Goal: Information Seeking & Learning: Learn about a topic

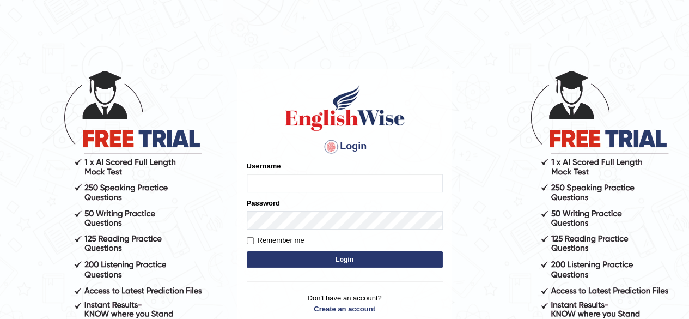
type input "[PERSON_NAME]"
click at [333, 258] on button "Login" at bounding box center [345, 259] width 196 height 16
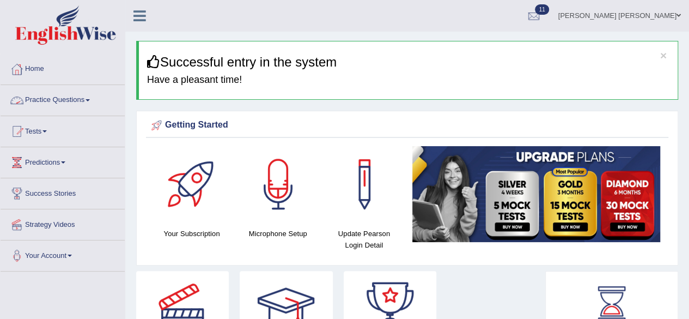
click at [94, 97] on link "Practice Questions" at bounding box center [63, 98] width 124 height 27
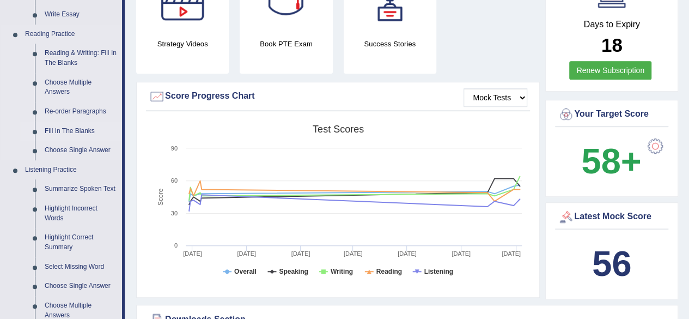
scroll to position [381, 0]
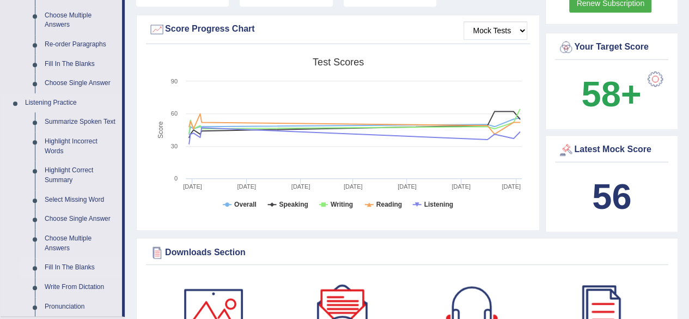
click at [71, 263] on link "Fill In The Blanks" at bounding box center [81, 268] width 82 height 20
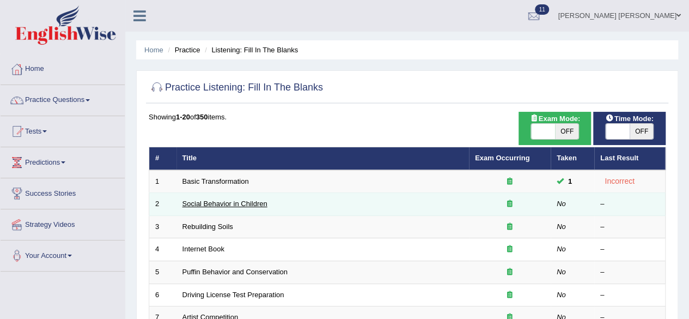
click at [217, 203] on link "Social Behavior in Children" at bounding box center [224, 203] width 85 height 8
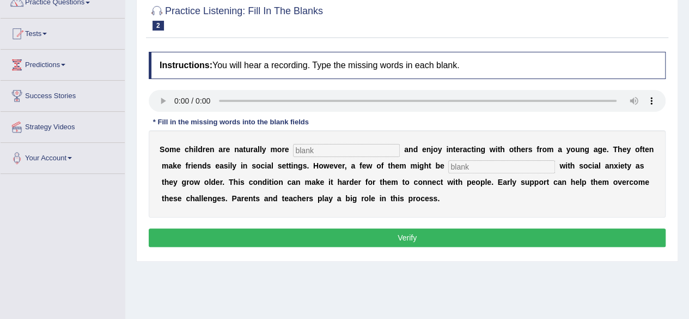
scroll to position [89, 0]
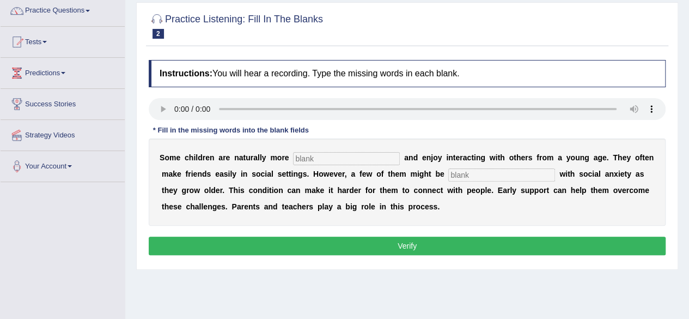
click at [333, 152] on input "text" at bounding box center [346, 158] width 107 height 13
type input "sociable"
click at [469, 177] on input "text" at bounding box center [501, 174] width 107 height 13
click at [465, 175] on input "diagnised" at bounding box center [501, 174] width 107 height 13
type input "diagonised"
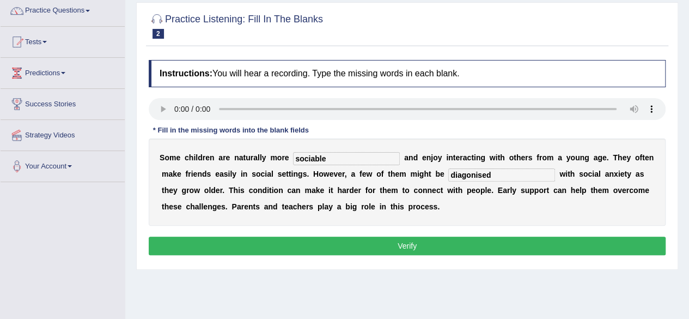
click at [460, 241] on button "Verify" at bounding box center [407, 245] width 517 height 19
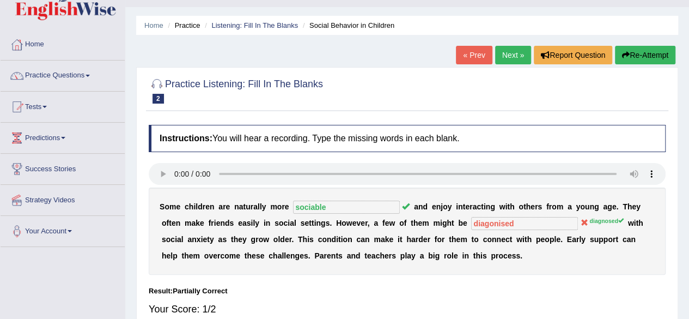
scroll to position [0, 0]
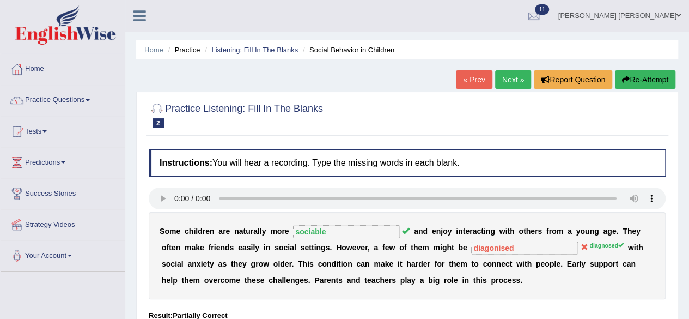
click at [503, 80] on link "Next »" at bounding box center [513, 79] width 36 height 19
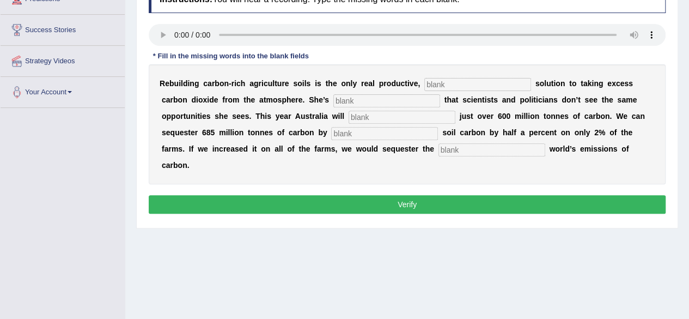
click at [427, 84] on input "text" at bounding box center [477, 84] width 107 height 13
type input "permanet"
type input "frastdred"
type input "regisre"
type input "d"
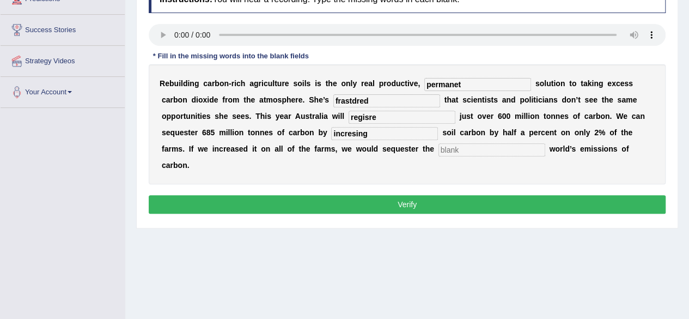
type input "incresing"
type input "whole"
click at [469, 81] on input "permanet" at bounding box center [477, 84] width 107 height 13
type input "permanent"
click at [415, 102] on input "frastdred" at bounding box center [386, 100] width 107 height 13
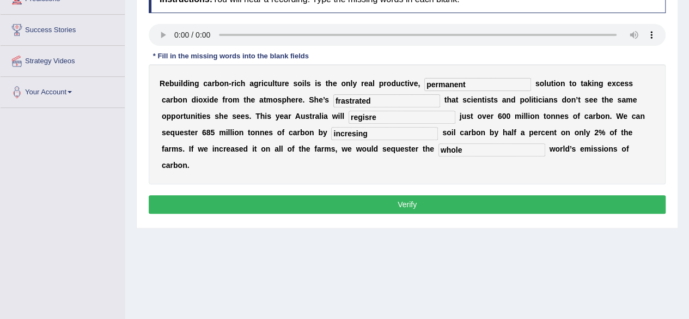
type input "frastrated"
click at [421, 115] on input "regisre" at bounding box center [402, 117] width 107 height 13
type input "registraed"
click at [392, 132] on input "incresing" at bounding box center [384, 133] width 107 height 13
type input "increasing"
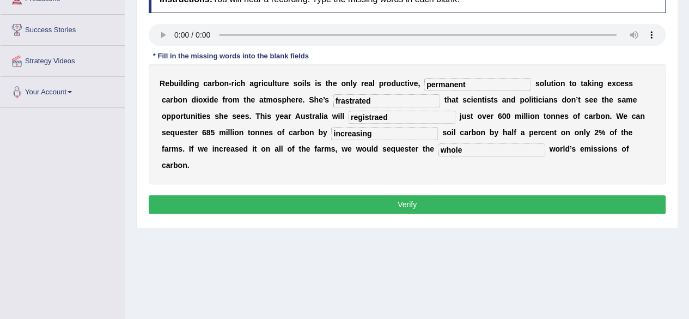
click at [473, 149] on input "whole" at bounding box center [491, 149] width 107 height 13
click at [473, 206] on button "Verify" at bounding box center [407, 204] width 517 height 19
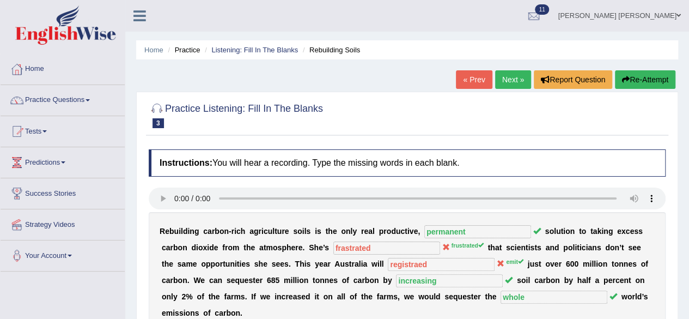
click at [502, 72] on link "Next »" at bounding box center [513, 79] width 36 height 19
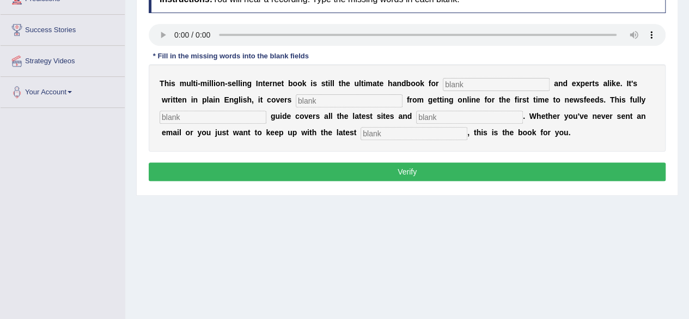
scroll to position [163, 0]
click at [457, 85] on input "text" at bounding box center [496, 84] width 107 height 13
type input "norveses"
type input "everthubg"
type input "resiced"
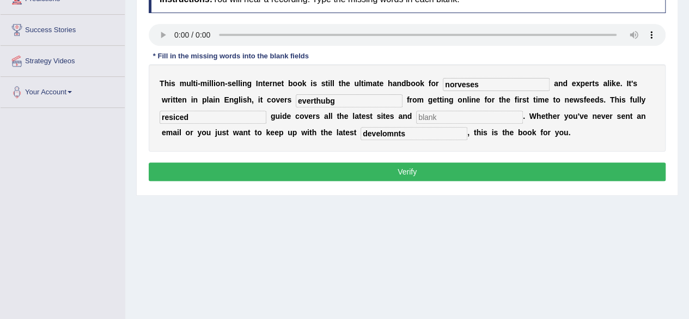
type input "develomnts"
click at [372, 94] on input "everthubg" at bounding box center [349, 100] width 107 height 13
type input "everything"
click at [217, 119] on input "resiced" at bounding box center [213, 117] width 107 height 13
type input "revised"
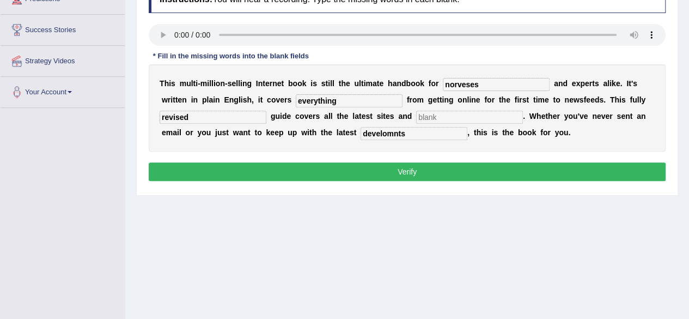
click at [436, 120] on input "text" at bounding box center [469, 117] width 107 height 13
click at [425, 131] on input "develomnts" at bounding box center [413, 133] width 107 height 13
type input "developments"
click at [212, 113] on input "revised" at bounding box center [213, 117] width 107 height 13
type input "revaised"
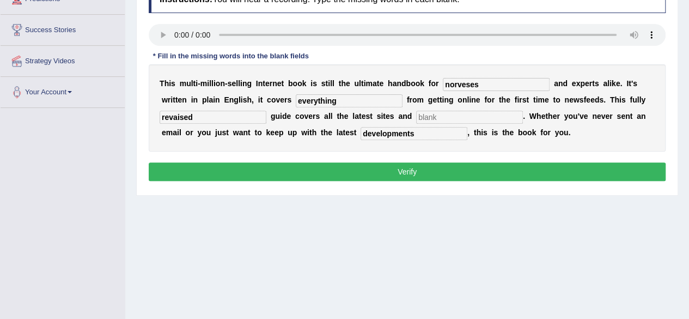
click at [382, 170] on button "Verify" at bounding box center [407, 171] width 517 height 19
click at [442, 123] on input "text" at bounding box center [469, 117] width 107 height 13
type input "image"
click at [429, 172] on button "Verify" at bounding box center [407, 171] width 517 height 19
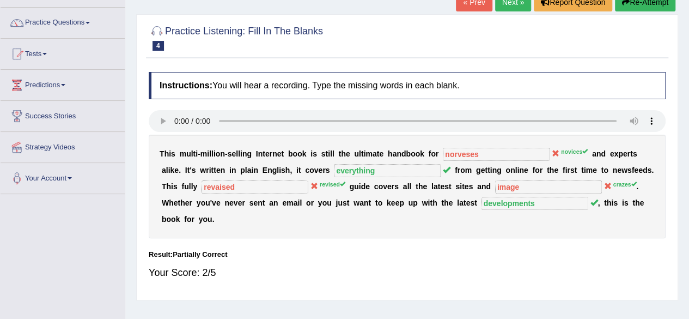
scroll to position [0, 0]
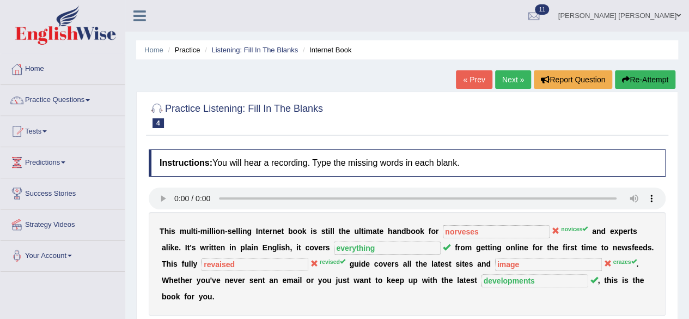
click at [510, 78] on link "Next »" at bounding box center [513, 79] width 36 height 19
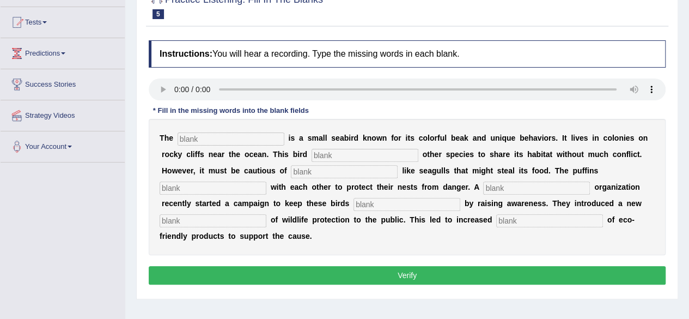
click at [198, 140] on input "text" at bounding box center [231, 138] width 107 height 13
type input "pofen"
type input "alowse"
type input "predred"
type input "colbatre"
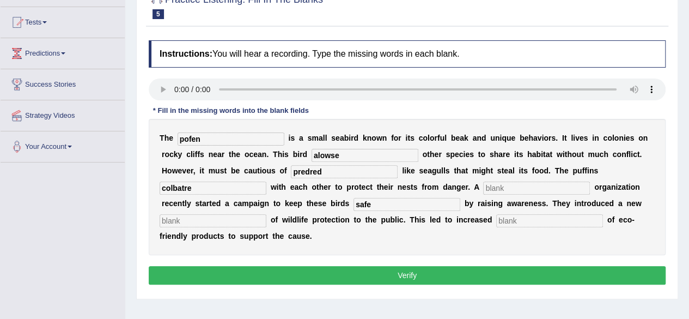
type input "safe"
type input "conception"
click at [518, 221] on input "text" at bounding box center [549, 220] width 107 height 13
click at [227, 140] on input "pofen" at bounding box center [231, 138] width 107 height 13
type input "profen"
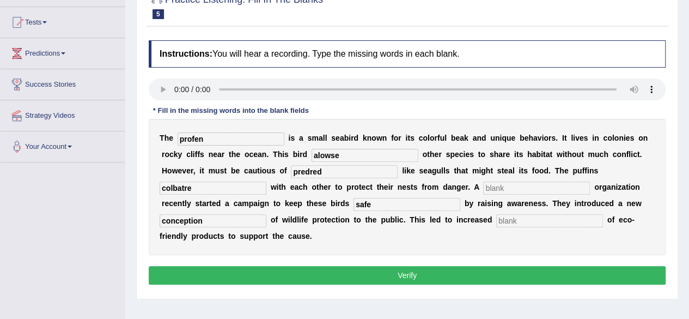
click at [349, 154] on input "alowse" at bounding box center [364, 155] width 107 height 13
type input "allowes"
click at [237, 181] on input "colbatre" at bounding box center [213, 187] width 107 height 13
type input "collaborate"
click at [509, 190] on input "text" at bounding box center [536, 187] width 107 height 13
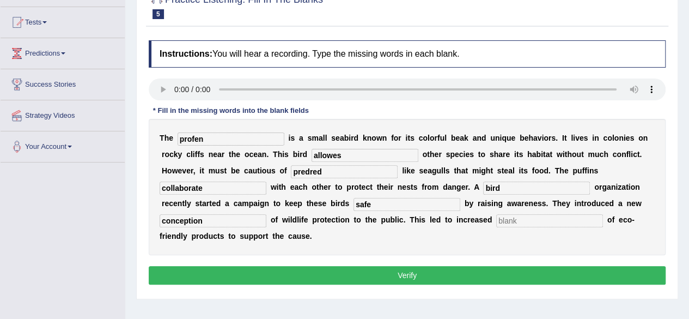
type input "bird"
click at [542, 222] on input "text" at bounding box center [549, 220] width 107 height 13
type input "conceptions"
click at [364, 272] on button "Verify" at bounding box center [407, 275] width 517 height 19
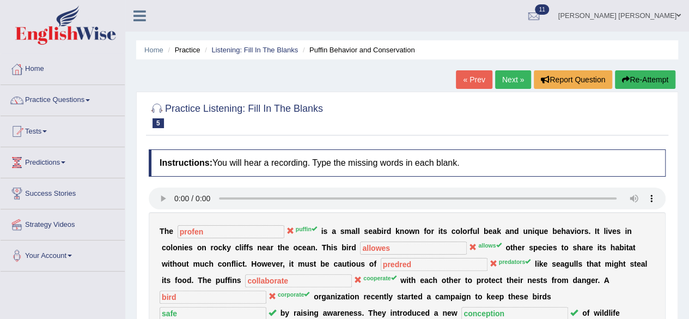
click at [505, 80] on link "Next »" at bounding box center [513, 79] width 36 height 19
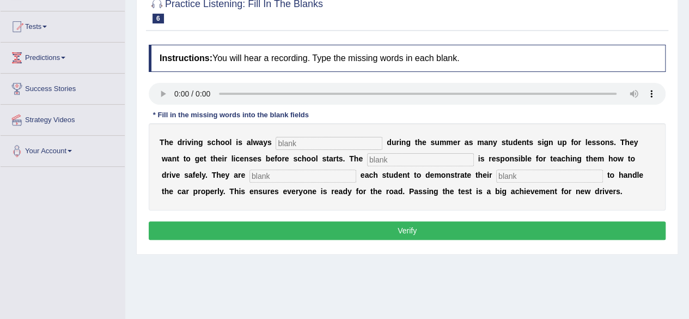
scroll to position [35, 0]
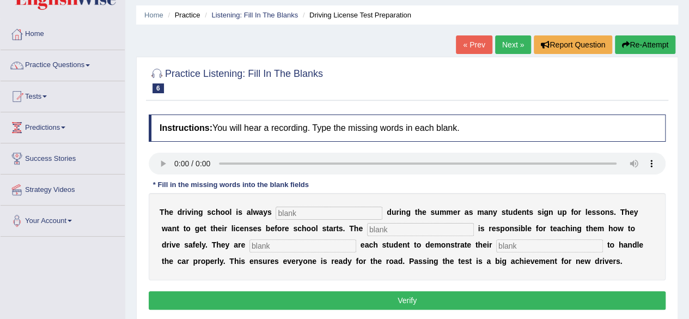
click at [357, 211] on input "text" at bounding box center [329, 212] width 107 height 13
type input "busy"
type input "instrato"
click at [558, 246] on input "text" at bounding box center [549, 245] width 107 height 13
type input "ability"
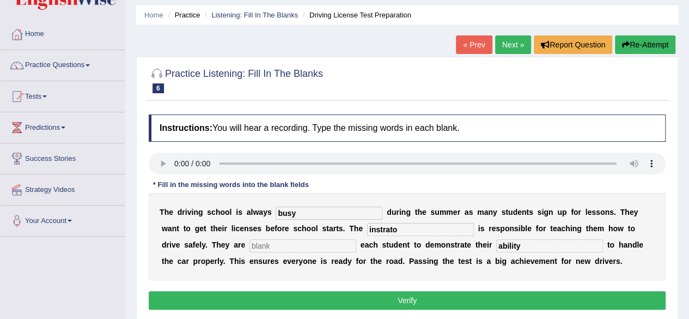
click at [410, 229] on input "instrato" at bounding box center [420, 229] width 107 height 13
type input "i"
type input "instractor"
click at [291, 244] on input "text" at bounding box center [302, 245] width 107 height 13
type input "practice"
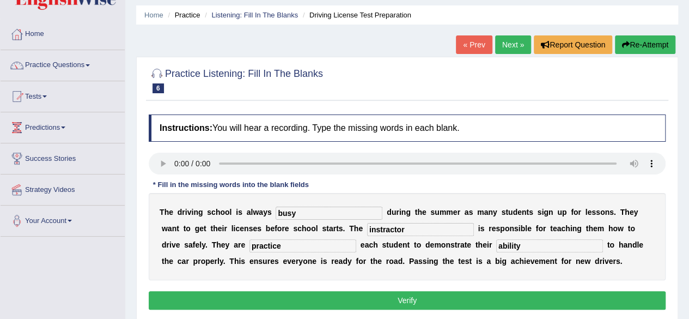
click at [383, 297] on button "Verify" at bounding box center [407, 300] width 517 height 19
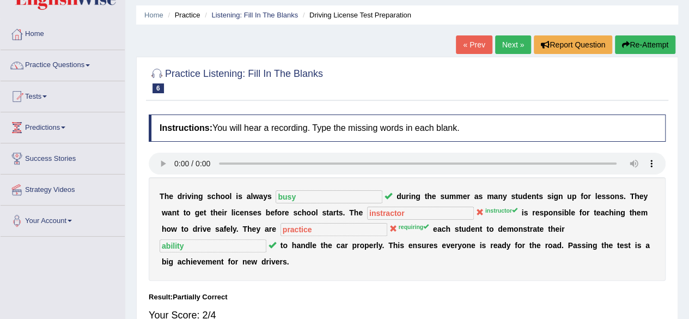
click at [511, 42] on link "Next »" at bounding box center [513, 44] width 36 height 19
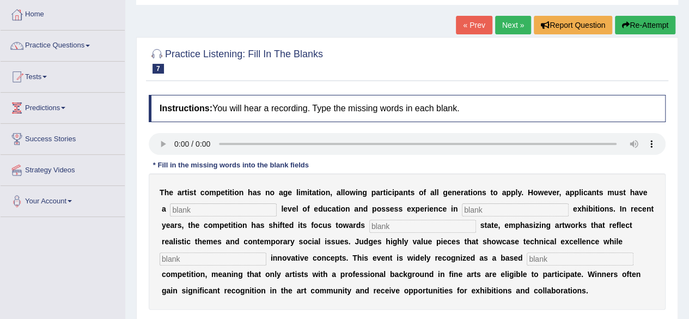
scroll to position [54, 0]
click at [207, 207] on input "text" at bounding box center [223, 209] width 107 height 13
type input "gra"
type input "culture"
type input "profe"
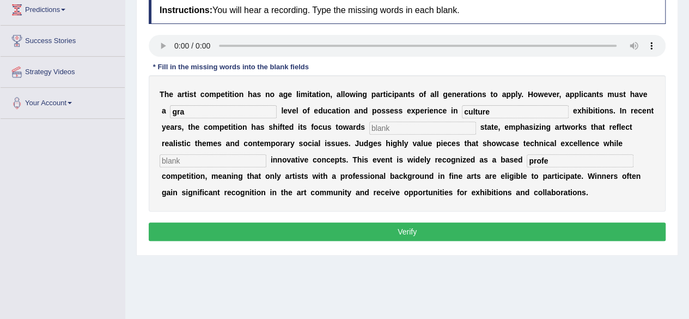
scroll to position [114, 0]
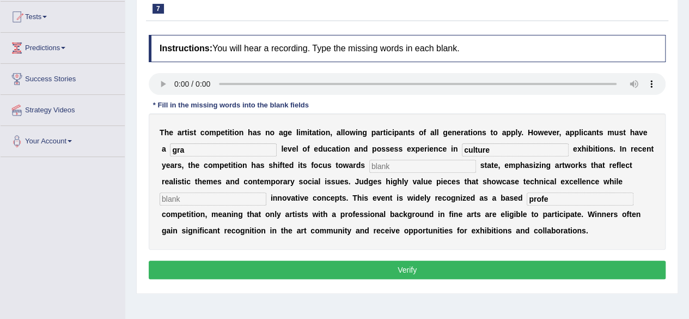
click at [207, 150] on input "gra" at bounding box center [223, 149] width 107 height 13
type input "gradu"
click at [408, 164] on input "text" at bounding box center [422, 166] width 107 height 13
type input "real"
type input "incorporate"
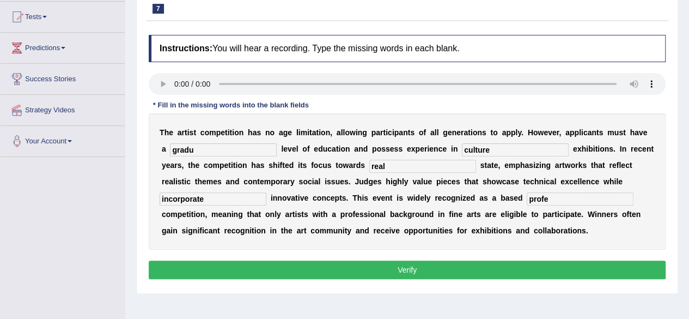
click at [563, 198] on input "profe" at bounding box center [580, 198] width 107 height 13
type input "profession"
click at [221, 150] on input "gradu" at bounding box center [223, 149] width 107 height 13
type input "graduate"
click at [467, 263] on button "Verify" at bounding box center [407, 269] width 517 height 19
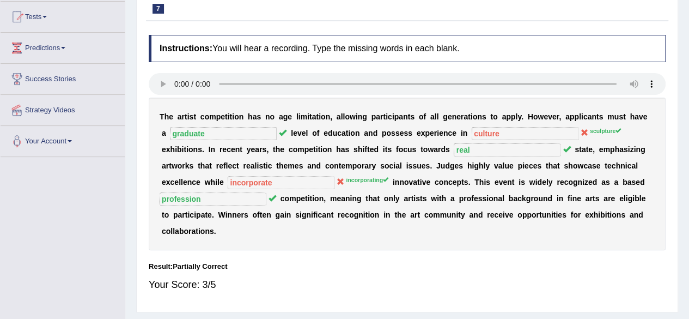
scroll to position [0, 0]
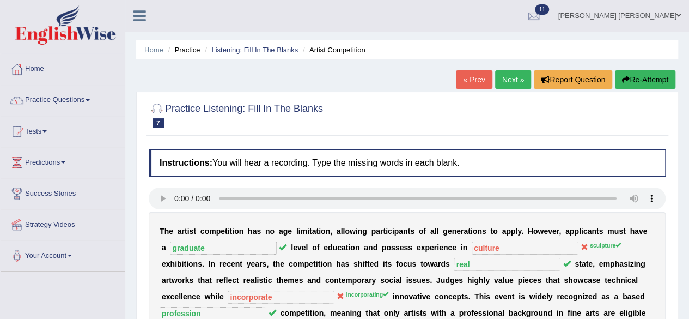
click at [505, 75] on link "Next »" at bounding box center [513, 79] width 36 height 19
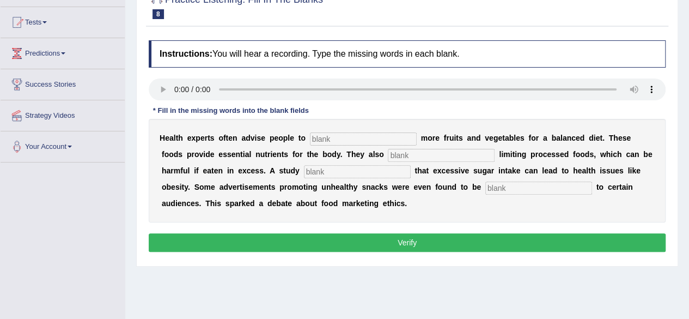
click at [337, 136] on input "text" at bounding box center [363, 138] width 107 height 13
type input "cosumfr"
type input "recomned"
type input "diakong"
type input "affensive"
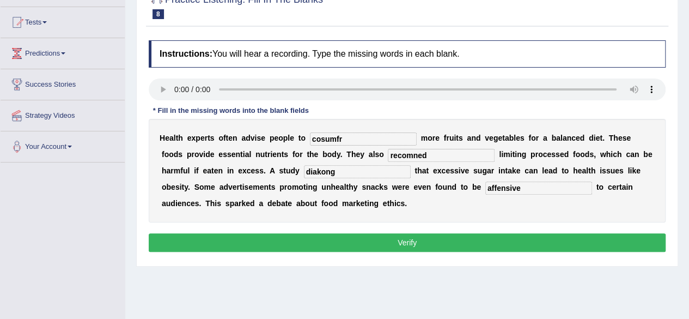
click at [359, 141] on input "cosumfr" at bounding box center [363, 138] width 107 height 13
type input "cosume"
type input "recomended"
type input "diagnised"
click at [532, 194] on div "H e a l t h e x p e r t s o f t e n a d v i s e p e o p l e t o cosume m o r e …" at bounding box center [407, 170] width 517 height 103
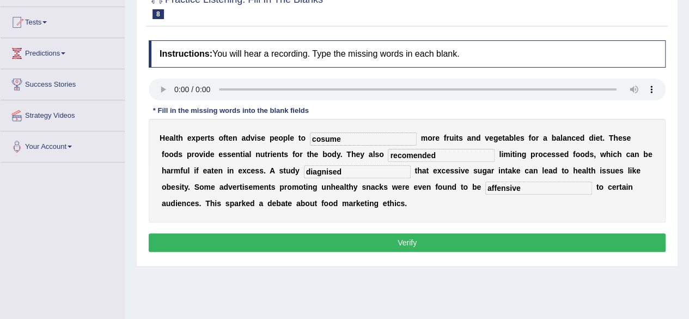
click at [529, 188] on input "affensive" at bounding box center [538, 187] width 107 height 13
type input "a"
type input "offensive"
click at [320, 173] on input "diagnised" at bounding box center [357, 171] width 107 height 13
type input "diagonised"
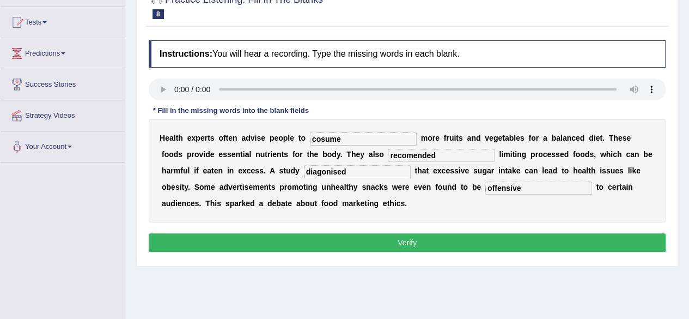
click at [422, 240] on button "Verify" at bounding box center [407, 242] width 517 height 19
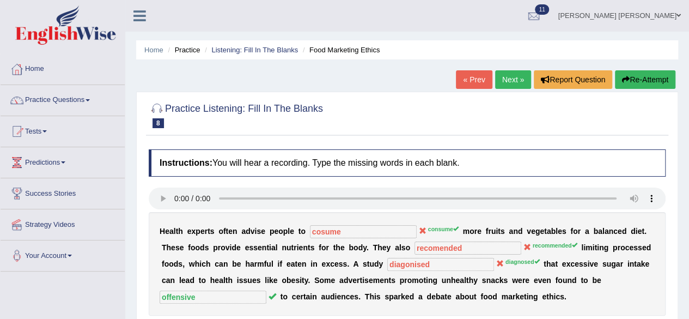
click at [506, 79] on link "Next »" at bounding box center [513, 79] width 36 height 19
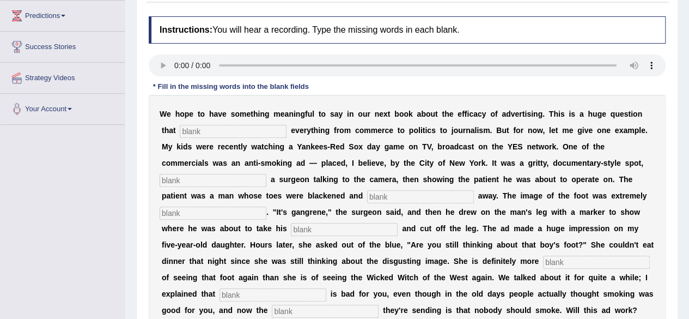
scroll to position [163, 0]
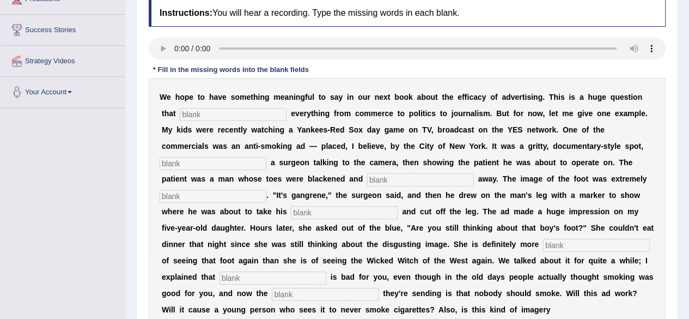
click at [222, 119] on input "text" at bounding box center [233, 114] width 107 height 13
type input "impact"
type input "pretunghh"
type input "running"
type input "disgus"
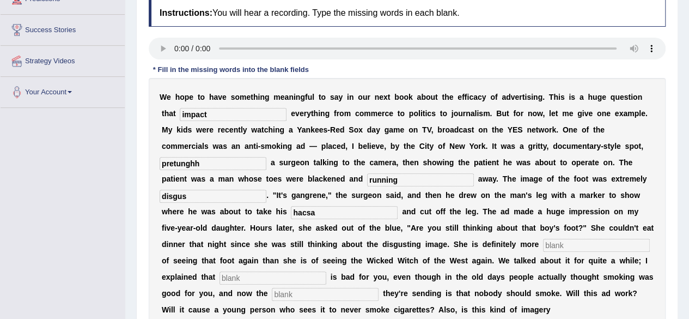
type input "hacsa"
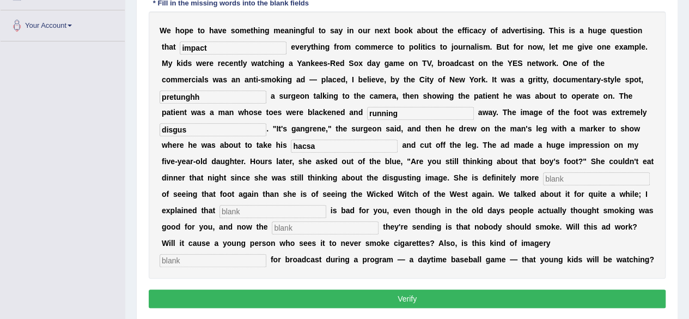
scroll to position [267, 0]
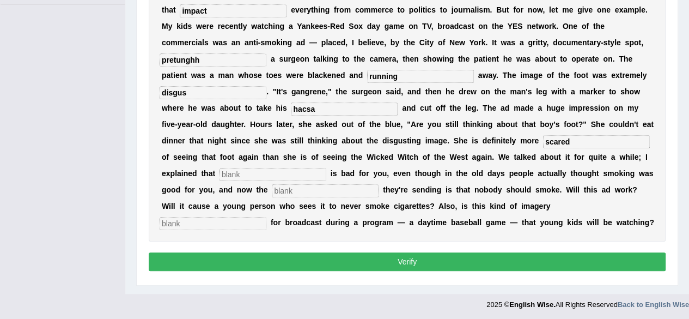
type input "scared"
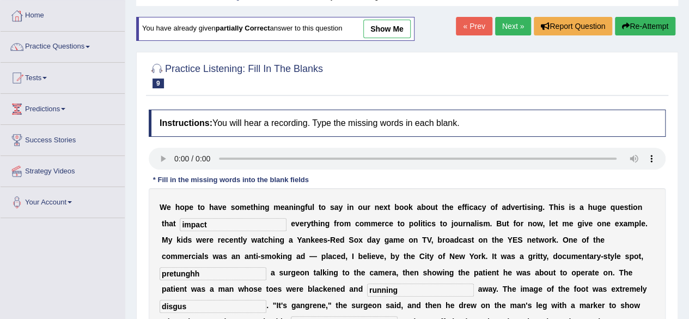
scroll to position [0, 0]
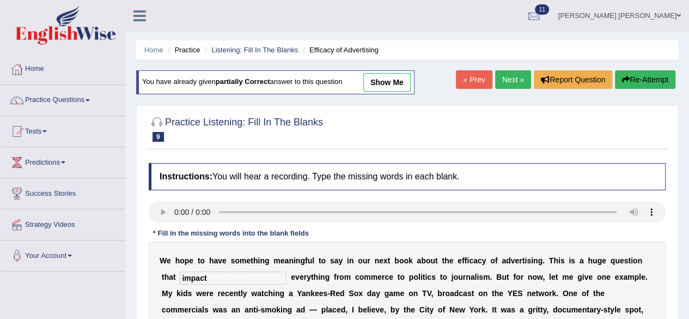
click at [509, 81] on link "Next »" at bounding box center [513, 79] width 36 height 19
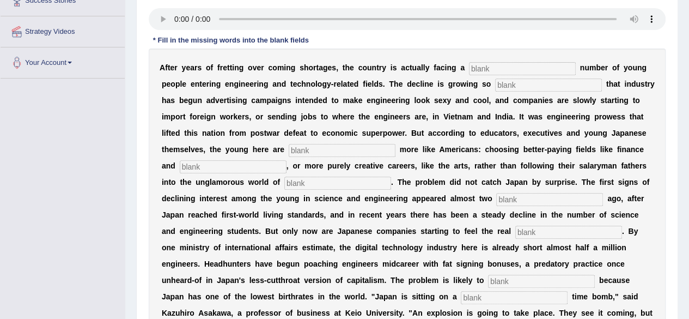
scroll to position [163, 0]
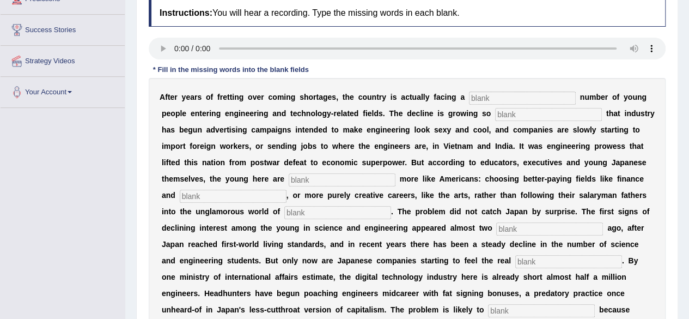
click at [512, 103] on input "text" at bounding box center [522, 97] width 107 height 13
type input "defvgfrghgghh"
type input "drustec"
type input "behaving"
type input "meduces"
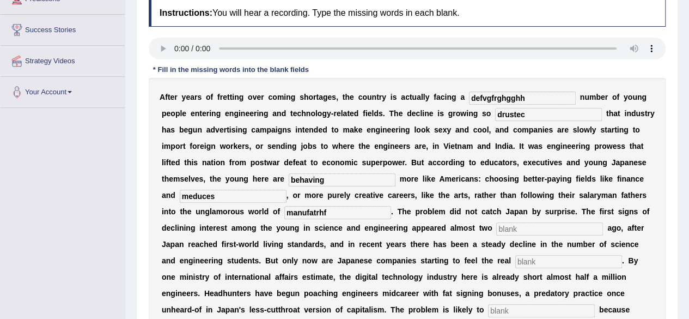
type input "manufatrhf"
type input "decade"
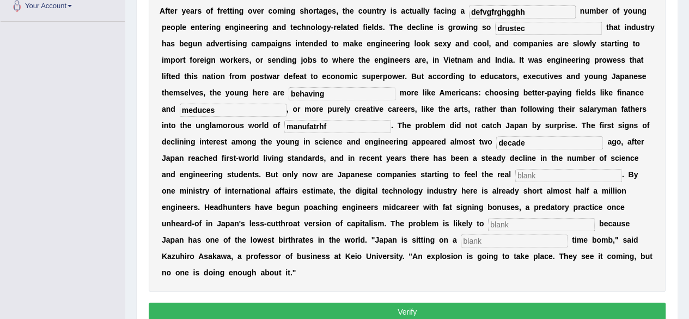
scroll to position [272, 0]
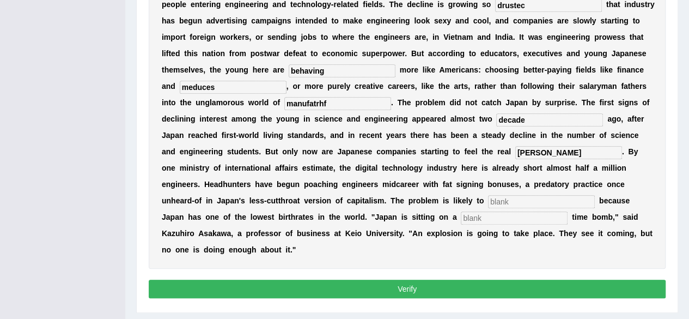
type input "pence"
type input "worsen"
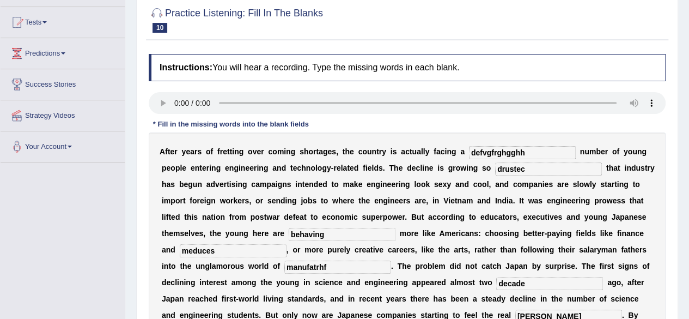
type input "demografic"
click at [531, 151] on input "defvgfrghgghh" at bounding box center [522, 152] width 107 height 13
type input "d"
type input "decling"
type input "drustected"
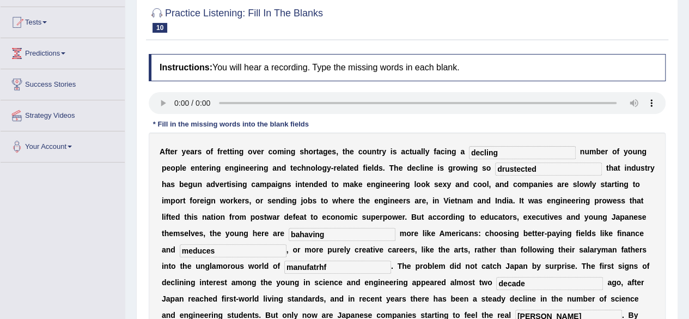
type input "bahaving"
type input "medicen"
type input "manufacturing"
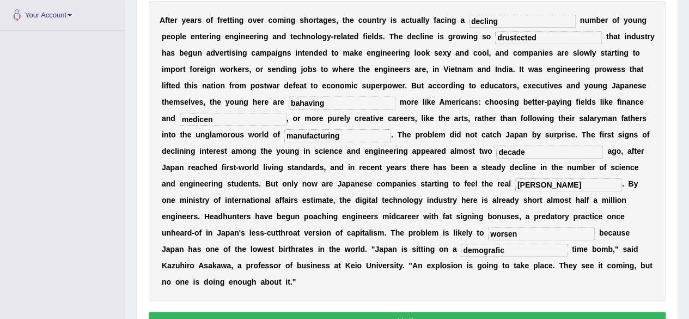
scroll to position [300, 0]
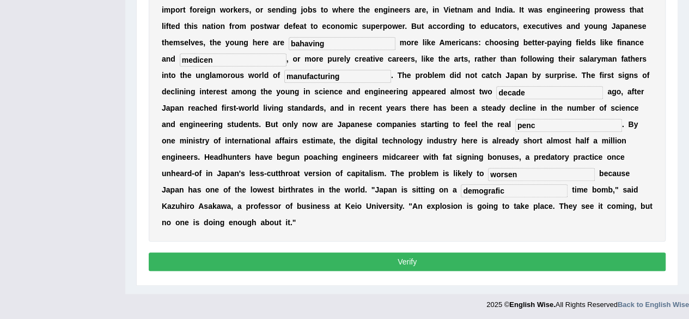
type input "pence"
type input "worsen"
click at [517, 191] on input "demografic" at bounding box center [514, 190] width 107 height 13
type input "demografic"
click at [476, 259] on button "Verify" at bounding box center [407, 261] width 517 height 19
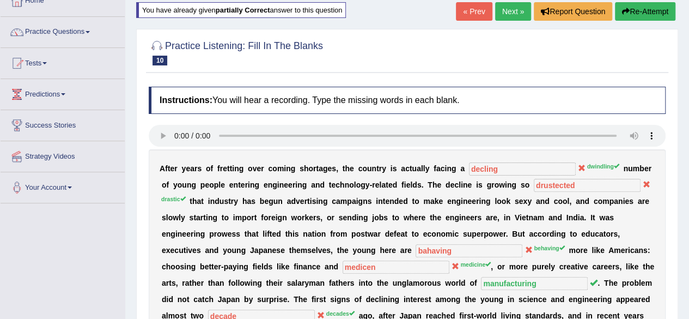
scroll to position [54, 0]
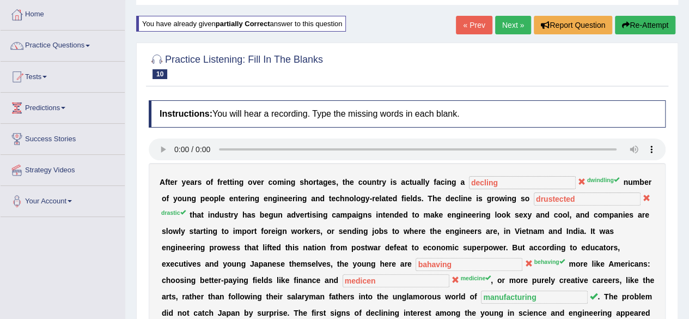
click at [509, 27] on link "Next »" at bounding box center [513, 25] width 36 height 19
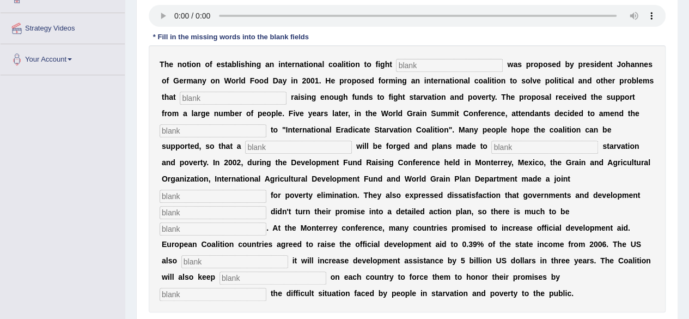
scroll to position [212, 0]
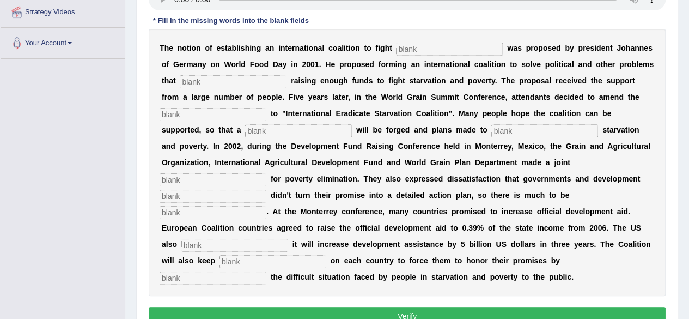
click at [382, 126] on b at bounding box center [384, 129] width 4 height 9
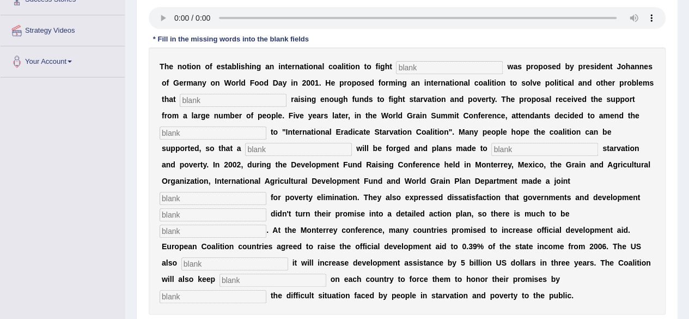
scroll to position [178, 0]
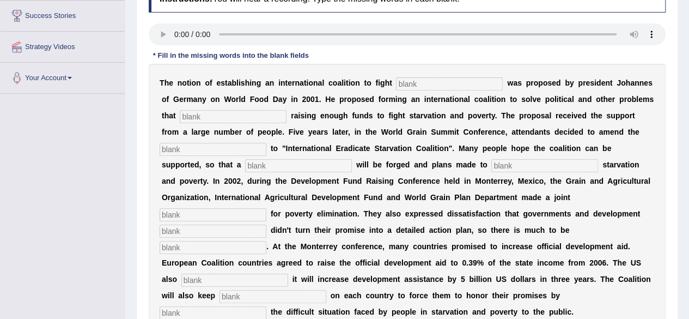
click at [421, 83] on input "text" at bounding box center [449, 83] width 107 height 13
type input "starvation"
type input "abstr"
type input "manufreaf"
type input "resul"
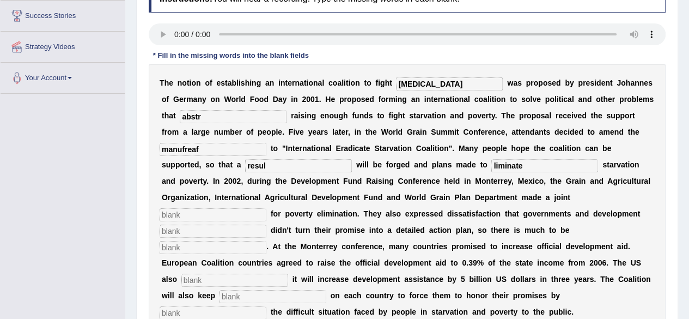
type input "liminate"
click at [245, 161] on input "resul" at bounding box center [298, 165] width 107 height 13
type input "revul"
type input "appel"
type input "partensa"
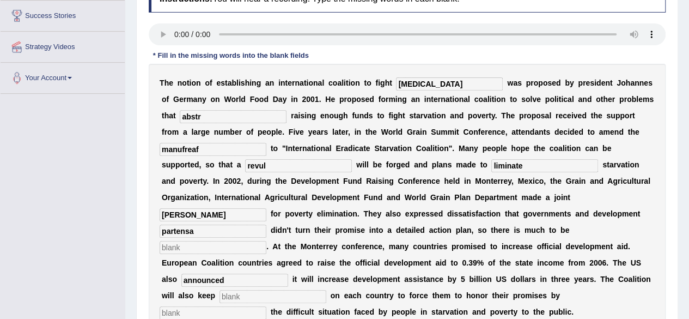
type input "announced"
type input "preasar"
type input "expossing"
click at [438, 81] on input "starvation" at bounding box center [449, 83] width 107 height 13
type input "starvation"
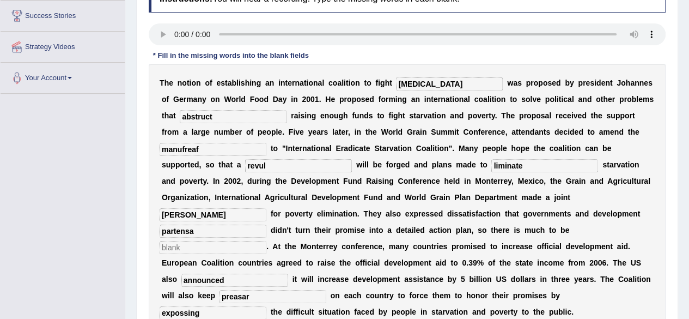
type input "abstruct"
type input "manufacture"
type input "revulation"
type input "lininating"
type input "appeal"
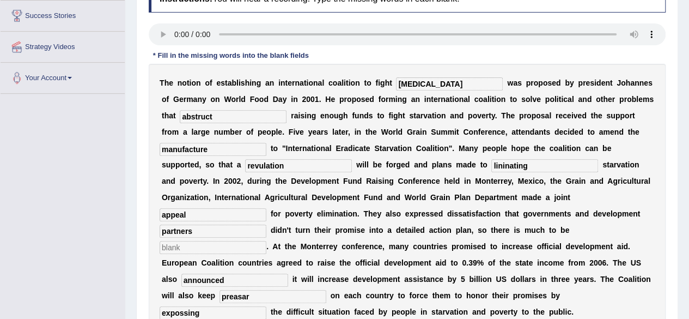
type input "partners"
type input "announced"
type input "preaser"
type input "expossing"
click at [266, 241] on input "text" at bounding box center [213, 247] width 107 height 13
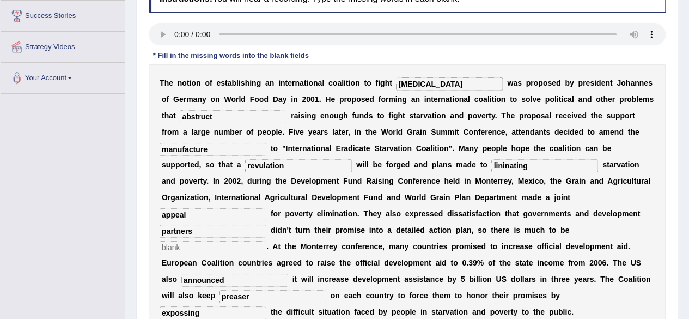
click at [256, 167] on input "revulation" at bounding box center [298, 165] width 107 height 13
type input "revolution"
click at [266, 241] on input "text" at bounding box center [213, 247] width 107 height 13
type input "develop"
click at [266, 224] on input "partners" at bounding box center [213, 230] width 107 height 13
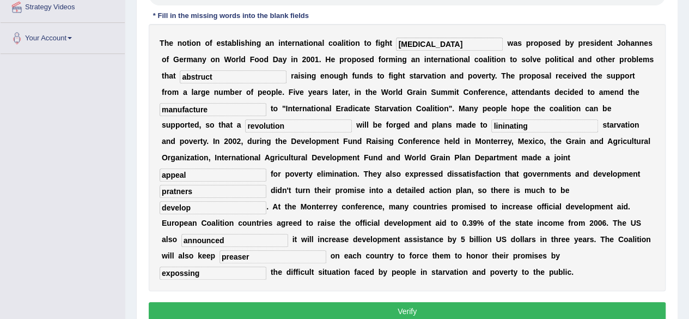
scroll to position [267, 0]
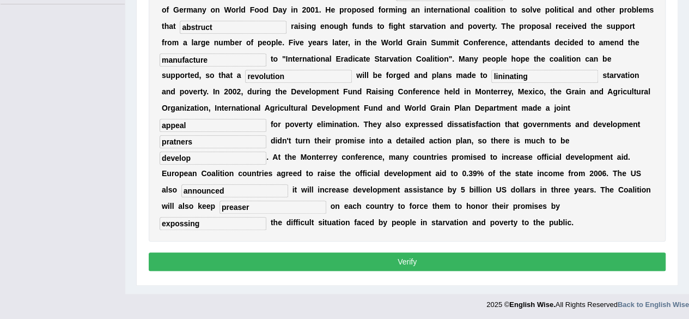
type input "pratners"
click at [499, 262] on button "Verify" at bounding box center [407, 261] width 517 height 19
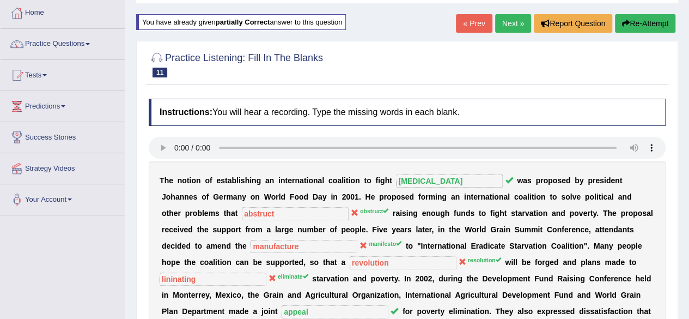
scroll to position [5, 0]
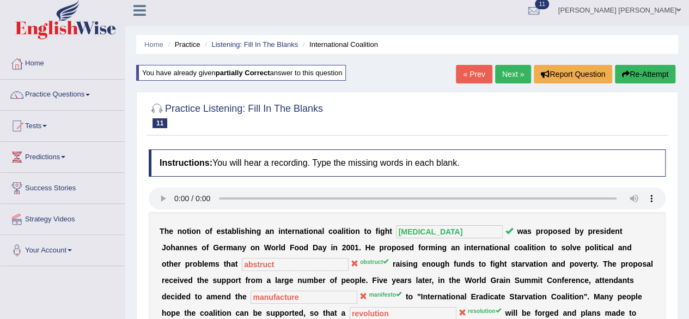
click at [517, 74] on link "Next »" at bounding box center [513, 74] width 36 height 19
